Goal: Find specific page/section: Find specific page/section

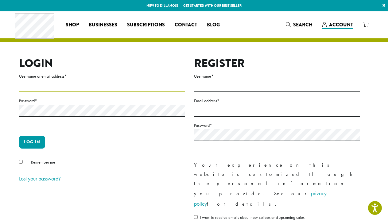
type input "**********"
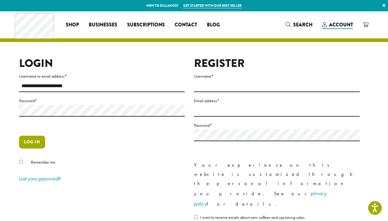
click at [37, 141] on button "Log in" at bounding box center [32, 142] width 26 height 13
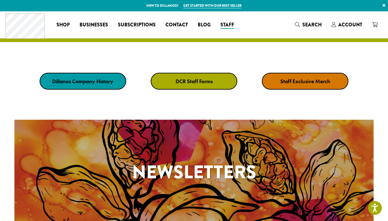
click at [177, 90] on div "Dillanos Company History DCR Staff Forms Staff Exclusive Merch" at bounding box center [194, 81] width 388 height 48
click at [176, 82] on strong "DCR Staff Forms" at bounding box center [194, 81] width 37 height 7
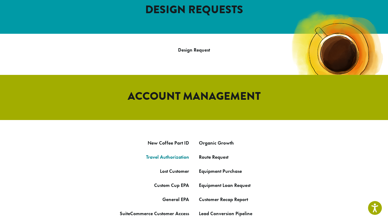
scroll to position [260, 0]
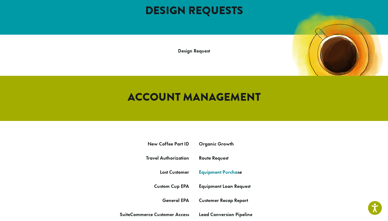
click at [207, 169] on link "Equipment Purcha" at bounding box center [218, 172] width 39 height 6
click at [219, 169] on link "Equipment Purcha" at bounding box center [218, 172] width 39 height 6
